Goal: Find specific page/section: Find specific page/section

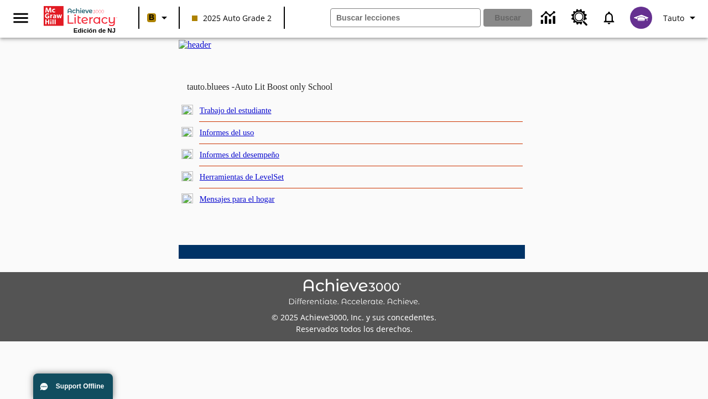
click at [249, 115] on link "Trabajo del estudiante" at bounding box center [236, 110] width 72 height 9
select select "/options/reports/?report_id=24&atype=14&section=2"
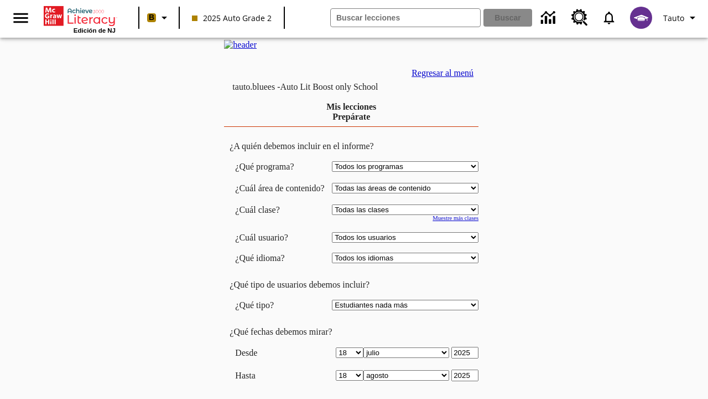
scroll to position [289, 0]
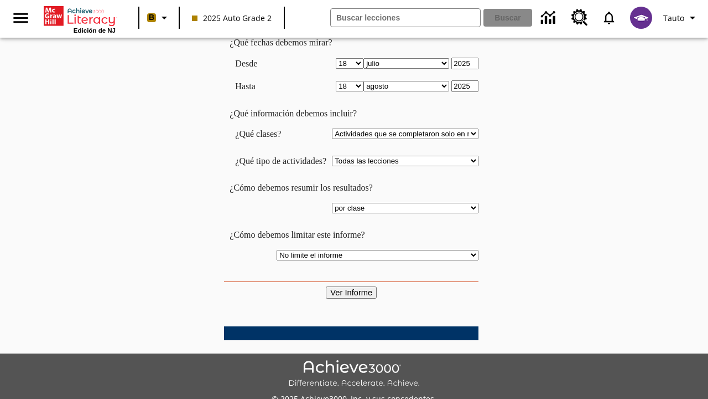
click at [352, 286] on input "Ver Informe" at bounding box center [351, 292] width 51 height 12
